Goal: Use online tool/utility

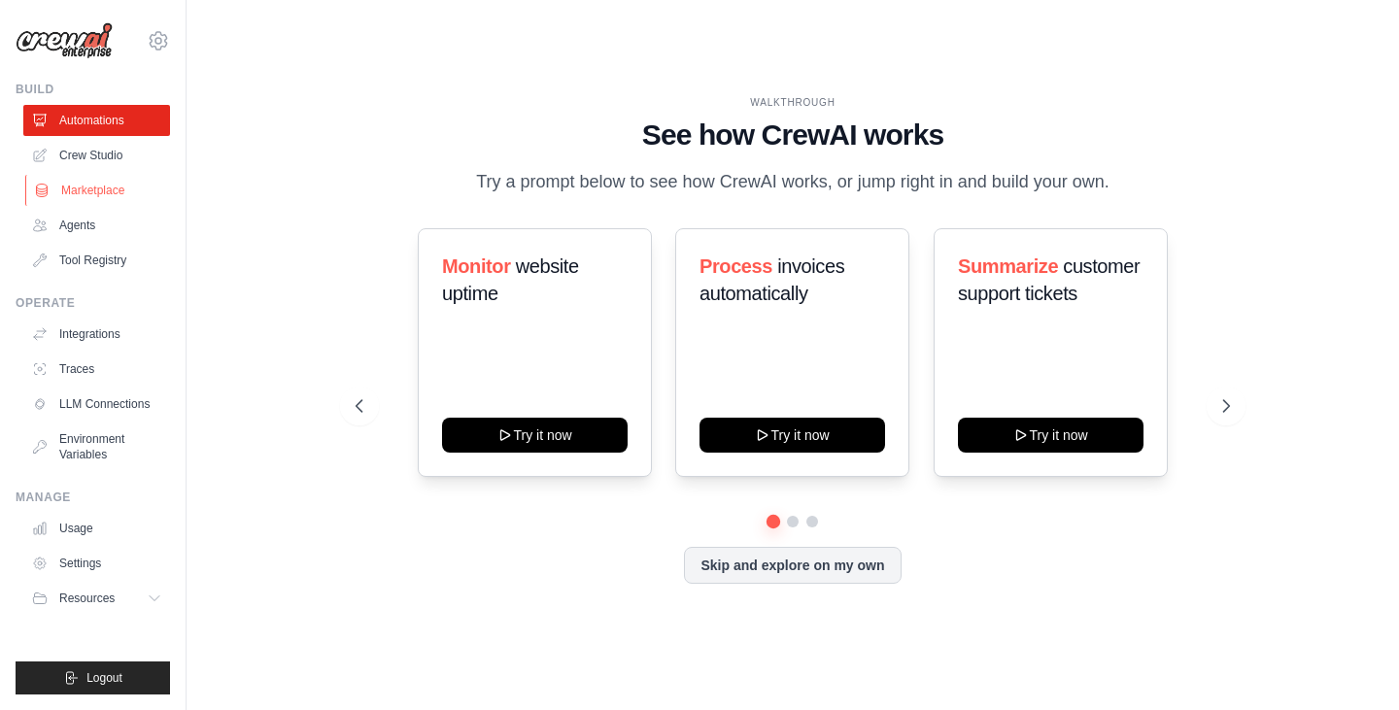
click at [111, 192] on link "Marketplace" at bounding box center [98, 190] width 147 height 31
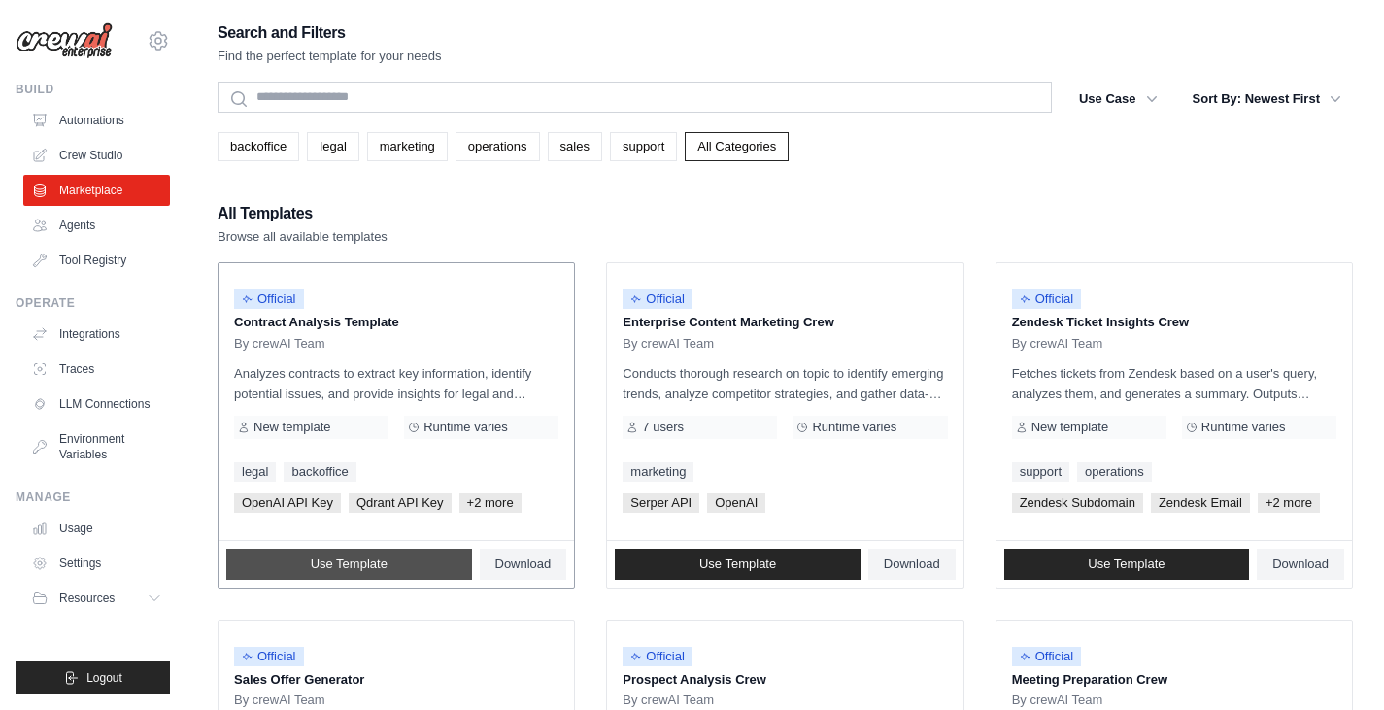
click at [389, 567] on link "Use Template" at bounding box center [349, 564] width 246 height 31
